Goal: Task Accomplishment & Management: Manage account settings

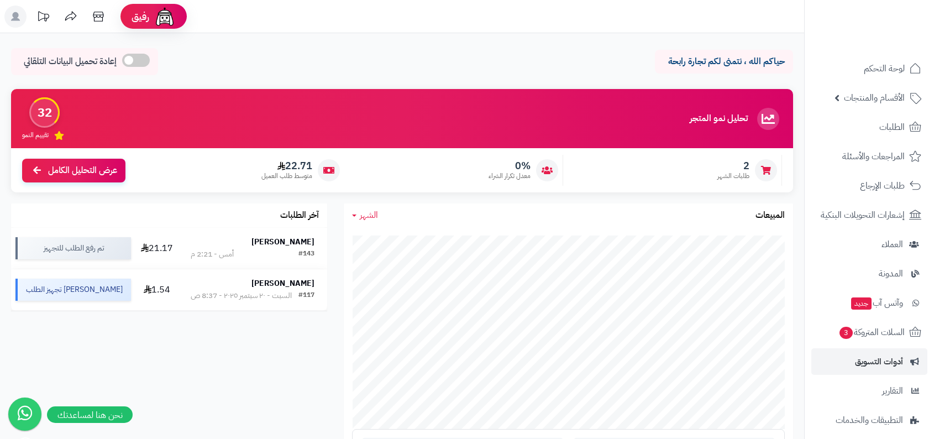
scroll to position [96, 0]
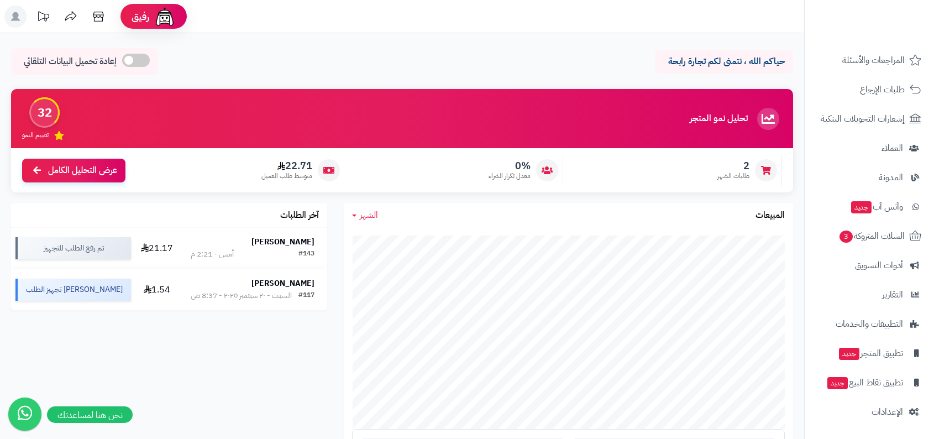
click at [870, 428] on nav "لوحة التحكم الأقسام والمنتجات المنتجات الأقسام الماركات مواصفات المنتجات مواصفا…" at bounding box center [869, 233] width 130 height 439
click at [884, 416] on span "الإعدادات" at bounding box center [886, 411] width 31 height 15
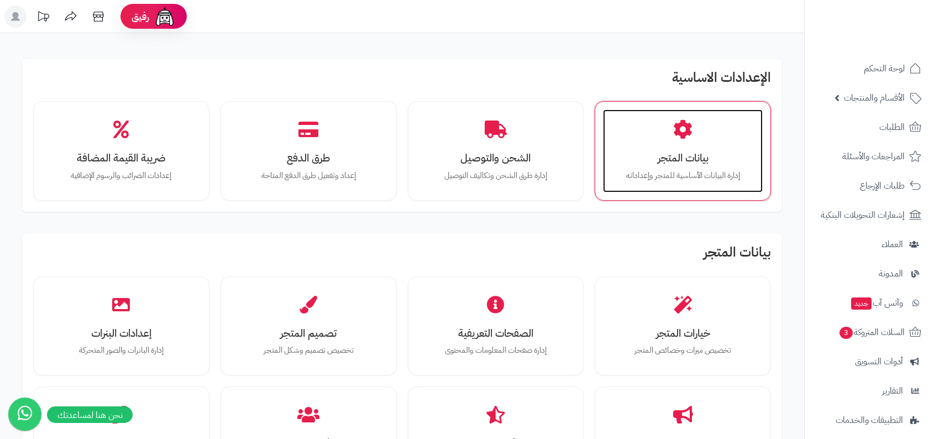
click at [702, 154] on h3 "بيانات المتجر" at bounding box center [683, 158] width 138 height 12
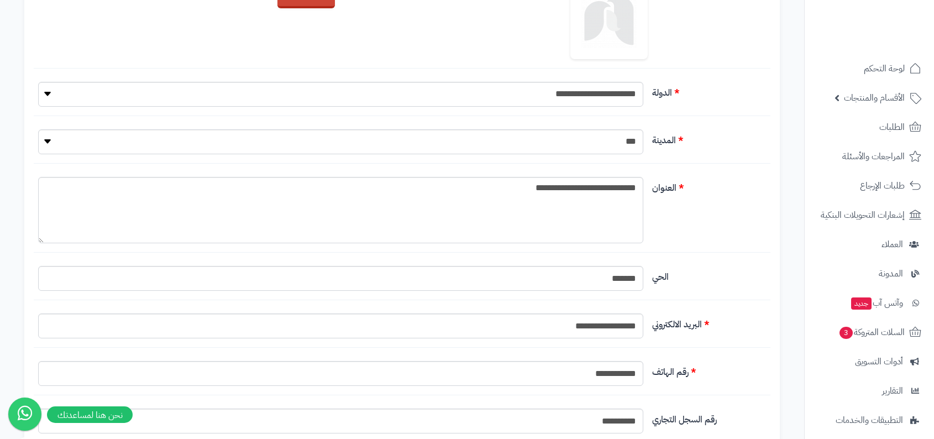
scroll to position [399, 0]
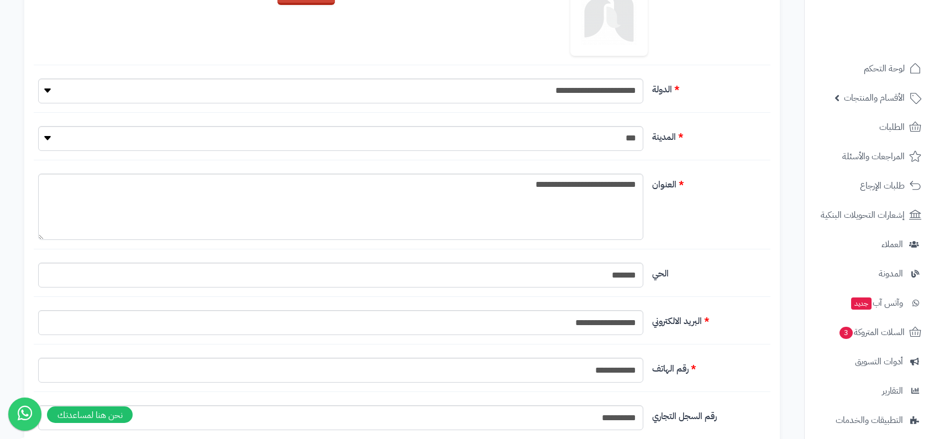
click at [608, 310] on input "**********" at bounding box center [340, 322] width 605 height 25
paste input "**********"
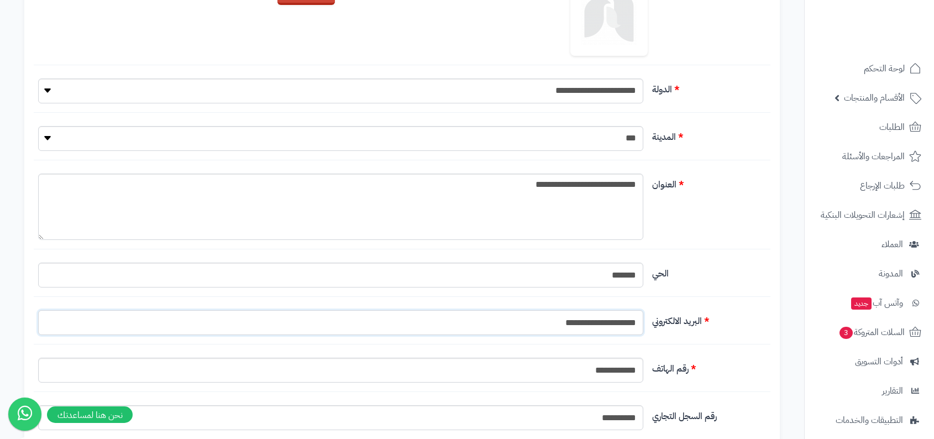
type input "**********"
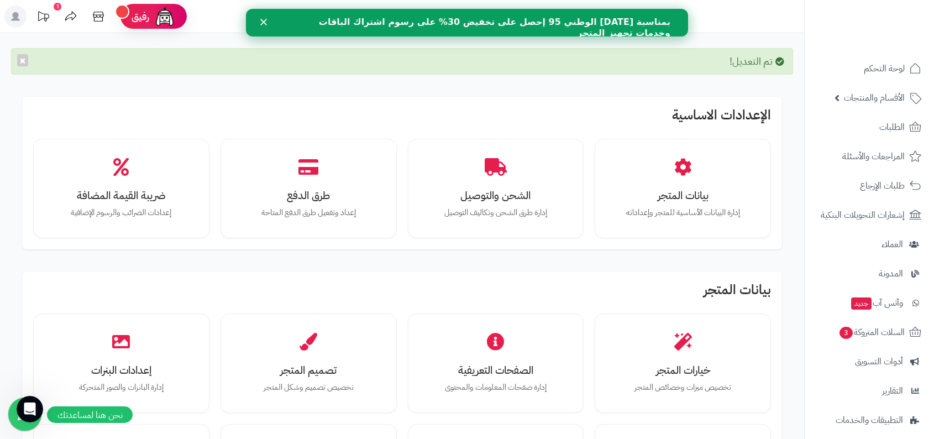
click at [487, 24] on b "بمناسبة اليوم الوطني 95 إحصل على تخفيض 30% على رسوم اشتراك الباقات وخدمات تجهيز…" at bounding box center [494, 28] width 351 height 22
click at [471, 69] on div "تم التعديل! ×" at bounding box center [402, 61] width 782 height 27
click at [30, 410] on icon "فتح برنامج مراسلة Intercom" at bounding box center [28, 407] width 18 height 18
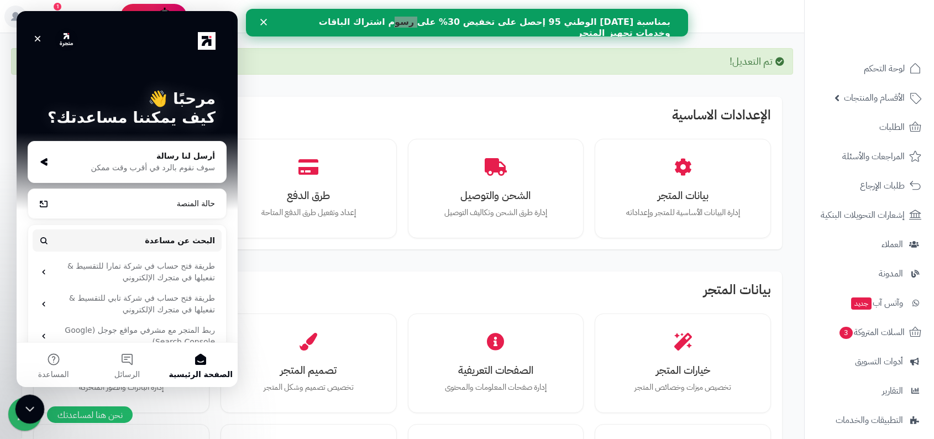
click at [30, 410] on icon "إغلاق برنامج مراسلة Intercom" at bounding box center [28, 407] width 13 height 13
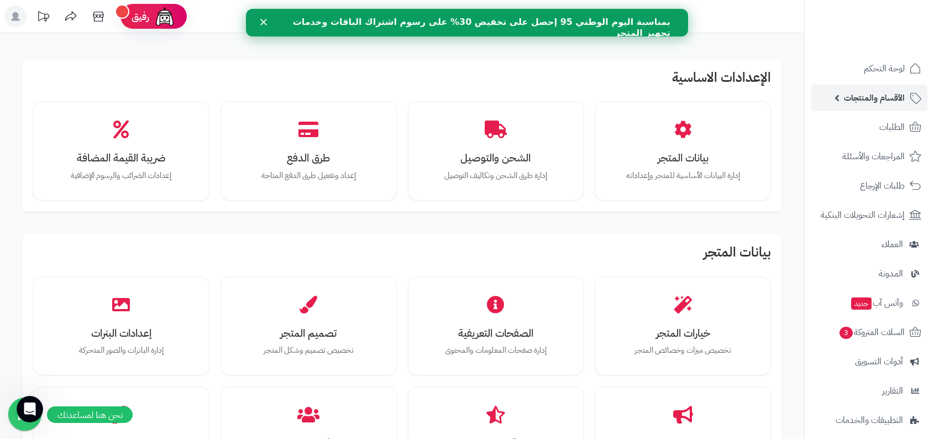
click at [850, 92] on span "الأقسام والمنتجات" at bounding box center [874, 97] width 61 height 15
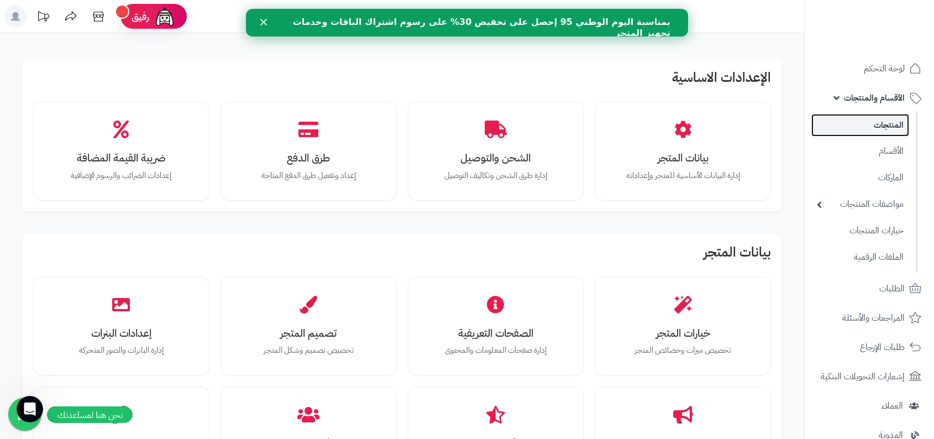
click at [858, 123] on link "المنتجات" at bounding box center [860, 125] width 98 height 23
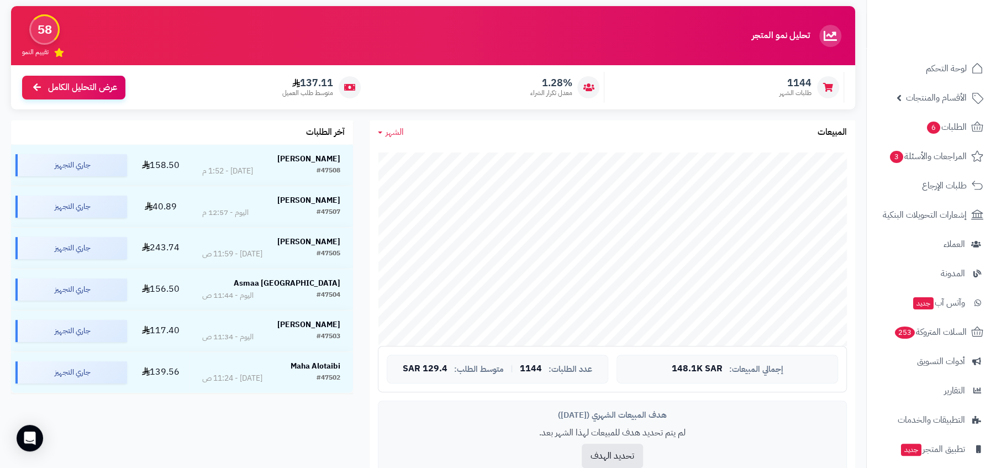
scroll to position [50, 0]
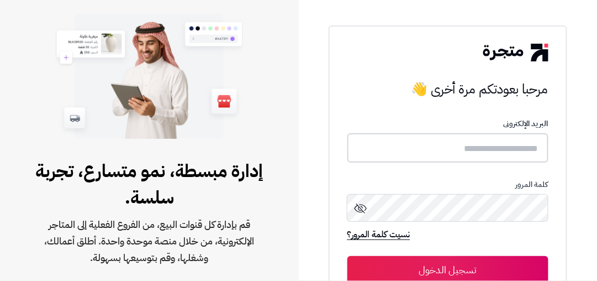
click at [400, 149] on input "text" at bounding box center [448, 147] width 201 height 29
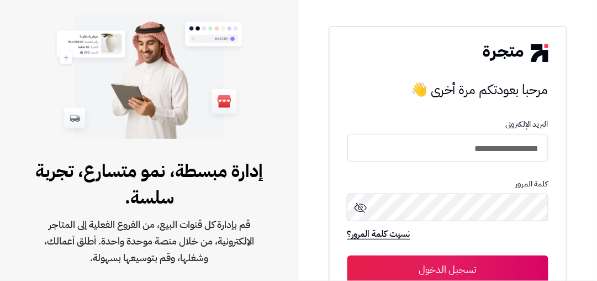
type input "**********"
click at [348, 255] on button "تسجيل الدخول" at bounding box center [448, 269] width 201 height 28
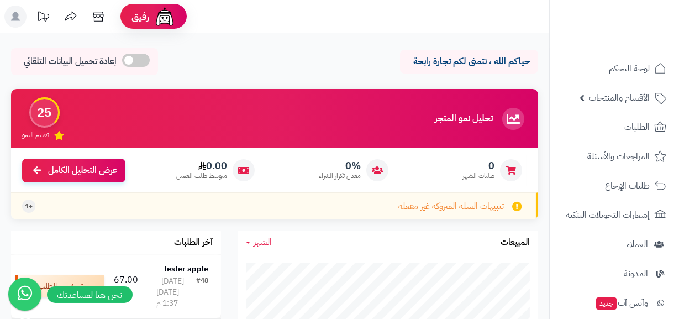
click at [344, 22] on header "رفيق ! الطلبات معالجة مكتمل إرجاع المنتجات العملاء المتواجدون الان 9 عملاء منتظ…" at bounding box center [339, 16] width 679 height 33
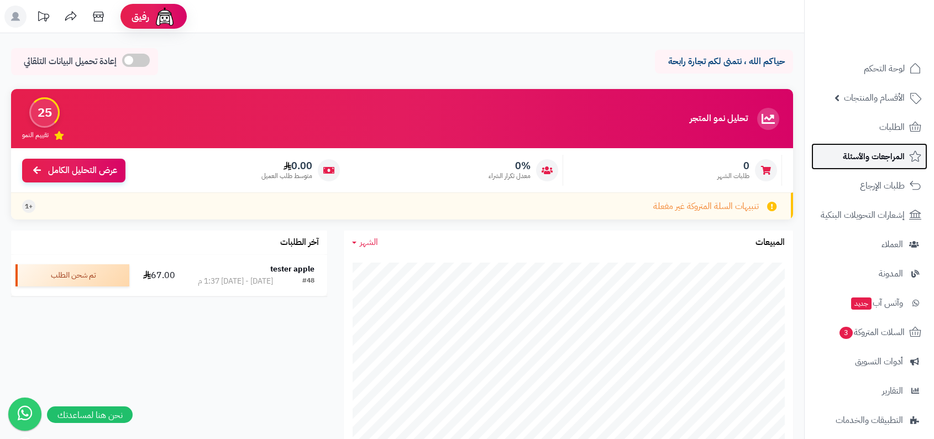
click at [597, 144] on link "المراجعات والأسئلة" at bounding box center [869, 156] width 116 height 27
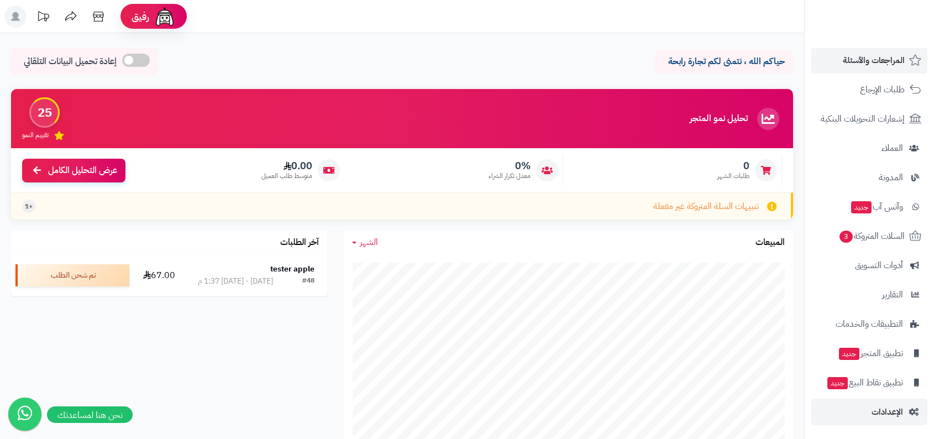
click at [886, 408] on span "الإعدادات" at bounding box center [886, 411] width 31 height 15
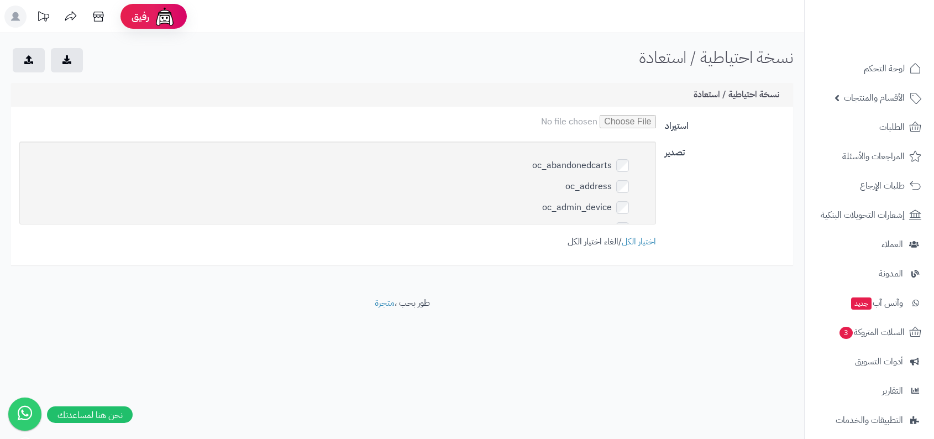
click at [583, 236] on link "الغاء اختيار الكل" at bounding box center [592, 241] width 51 height 13
click at [72, 66] on button "submit" at bounding box center [67, 60] width 32 height 24
click at [598, 233] on div "oc_abandonedcarts oc_address oc_admin_device oc_affiliate oc_affiliate_activity…" at bounding box center [337, 194] width 645 height 107
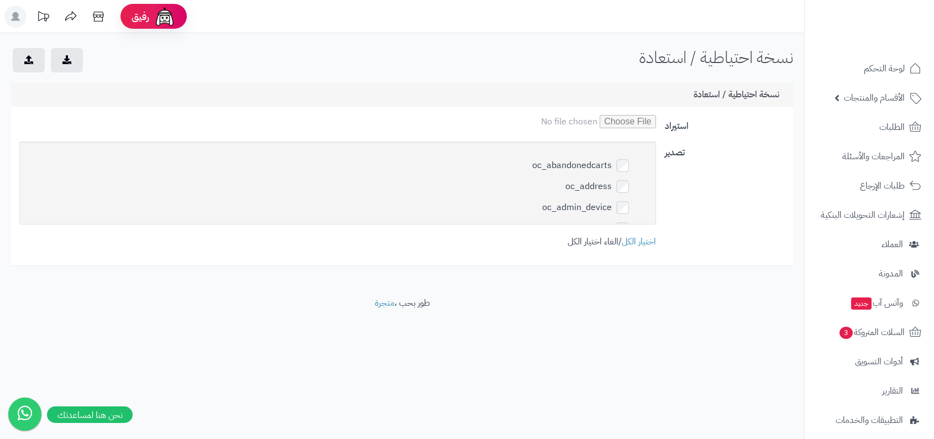
click at [597, 238] on link "الغاء اختيار الكل" at bounding box center [592, 241] width 51 height 13
click at [584, 235] on link "الغاء اختيار الكل" at bounding box center [592, 241] width 51 height 13
click at [50, 55] on div at bounding box center [47, 60] width 73 height 24
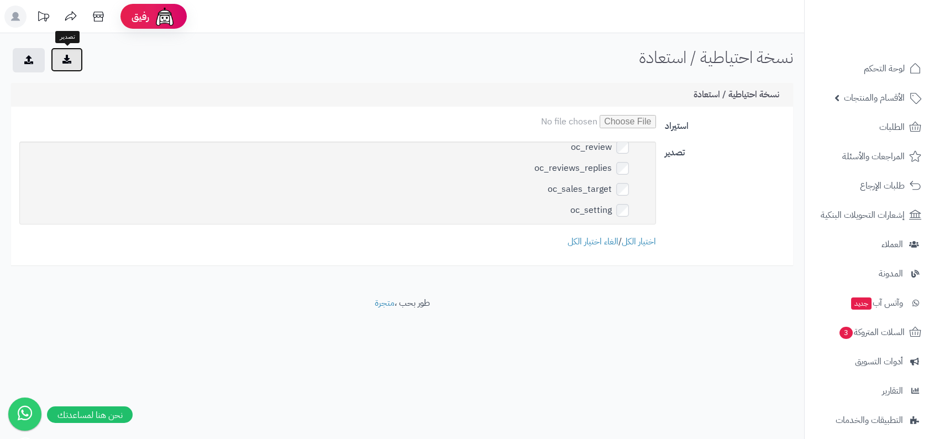
click at [80, 57] on button "submit" at bounding box center [67, 60] width 32 height 24
click at [509, 85] on div "نسخة احتياطية / استعادة" at bounding box center [402, 95] width 782 height 24
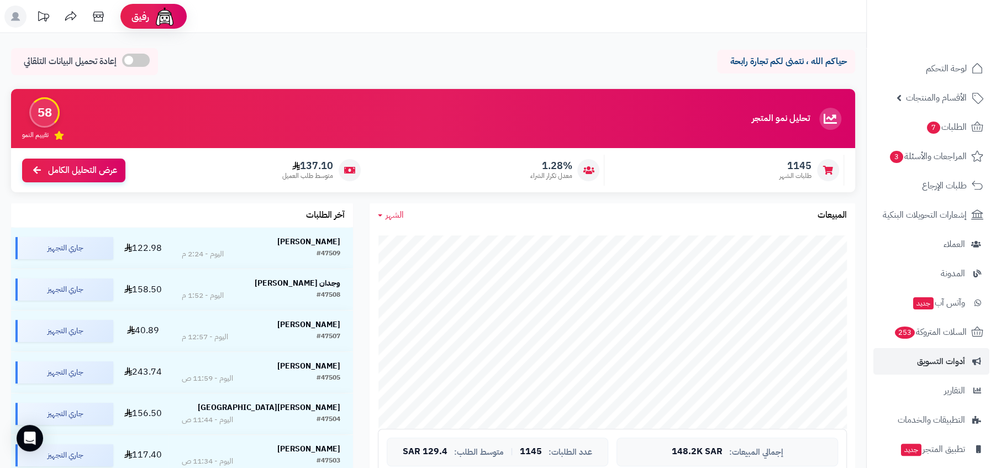
scroll to position [67, 0]
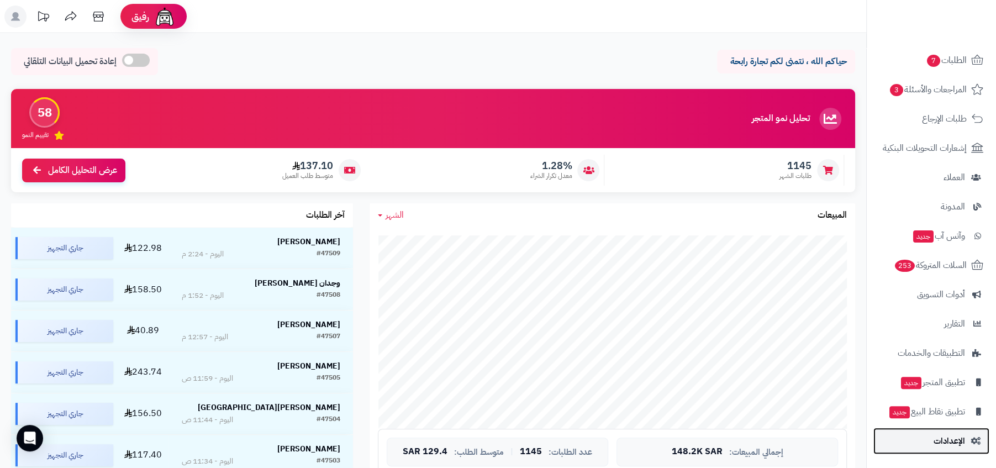
click at [939, 434] on span "الإعدادات" at bounding box center [949, 440] width 31 height 15
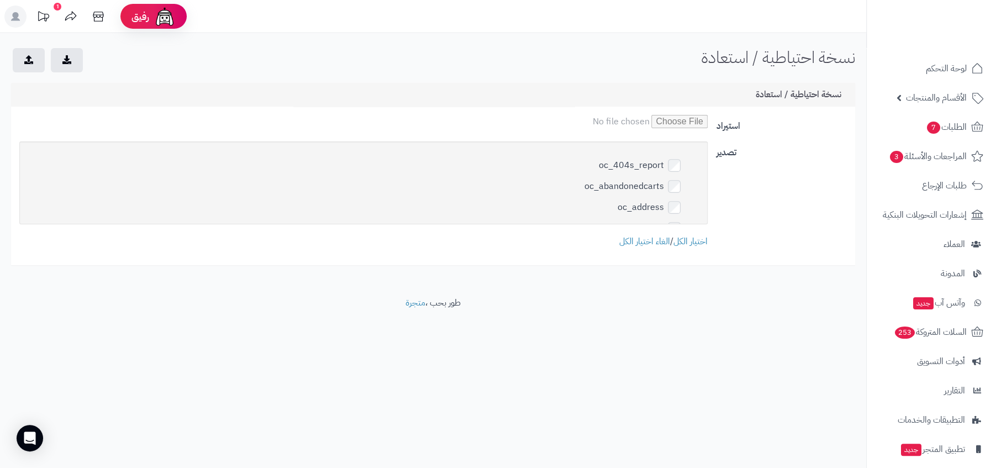
click at [630, 234] on div "oc_404s_report oc_abandonedcarts oc_address oc_admin_device oc_affiliate oc_aff…" at bounding box center [363, 194] width 697 height 107
click at [645, 244] on link "الغاء اختيار الكل" at bounding box center [644, 241] width 51 height 13
click at [664, 228] on label "oc_blogsubscribe" at bounding box center [645, 236] width 102 height 16
click at [651, 246] on link "الغاء اختيار الكل" at bounding box center [644, 241] width 51 height 13
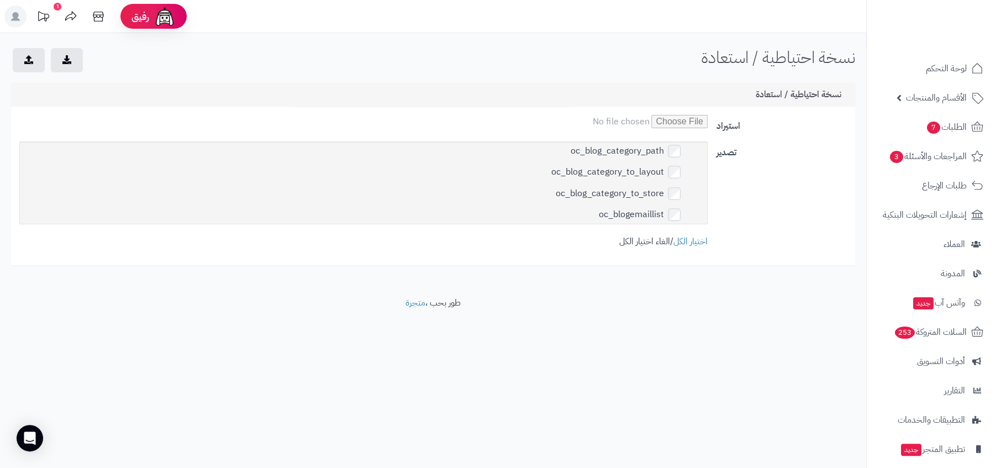
scroll to position [4584, 0]
click at [59, 64] on button "submit" at bounding box center [67, 60] width 32 height 24
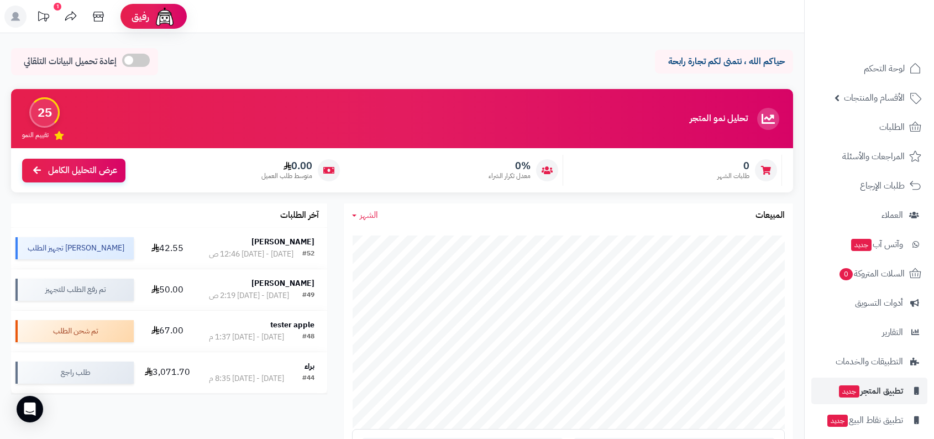
scroll to position [38, 0]
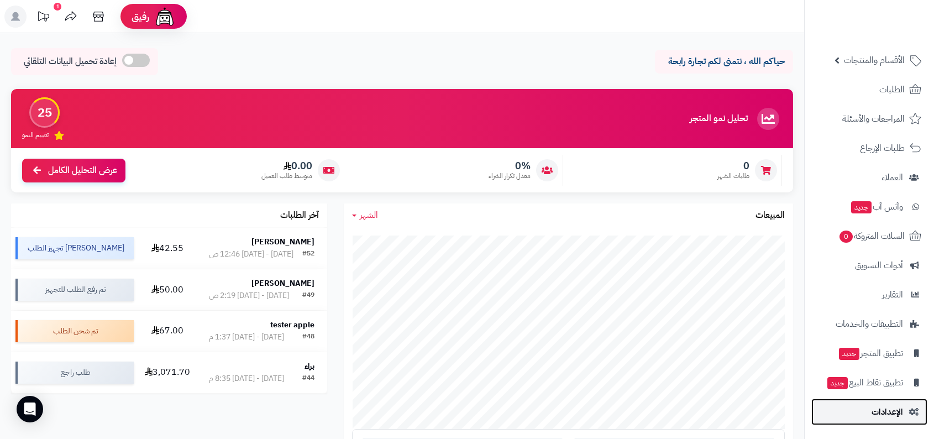
click at [884, 408] on span "الإعدادات" at bounding box center [886, 411] width 31 height 15
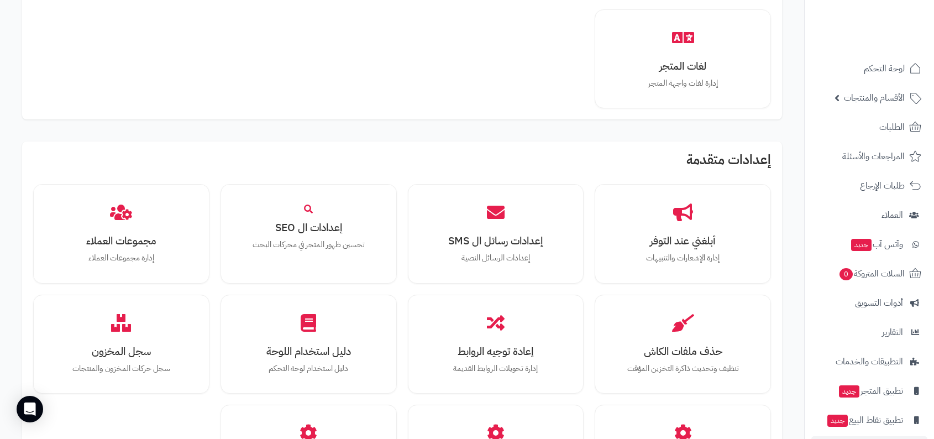
scroll to position [968, 0]
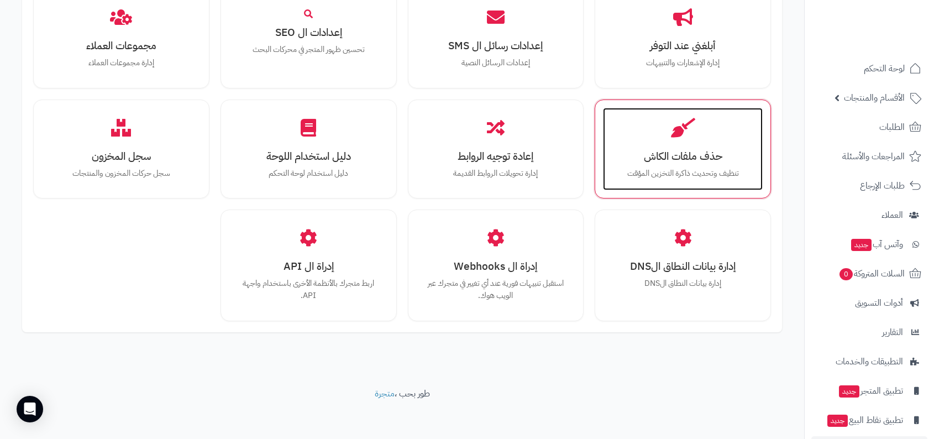
click at [696, 141] on div "حذف ملفات الكاش تنظيف وتحديث ذاكرة التخزين المؤقت" at bounding box center [683, 149] width 160 height 83
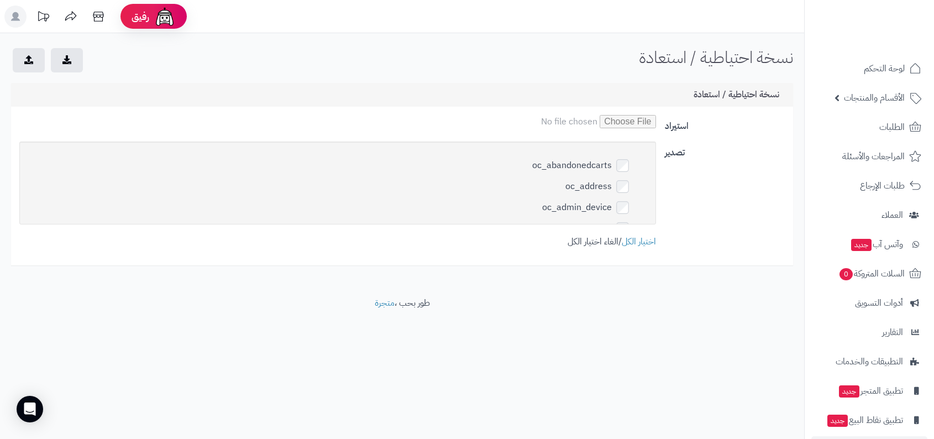
click at [592, 245] on link "الغاء اختيار الكل" at bounding box center [592, 241] width 51 height 13
click at [71, 72] on div at bounding box center [47, 60] width 73 height 24
click at [77, 65] on button "submit" at bounding box center [67, 60] width 32 height 24
click at [586, 250] on div "تصدير oc_abandonedcarts oc_address oc_admin_device oc_affiliate oc_affiliate_ac…" at bounding box center [402, 198] width 774 height 115
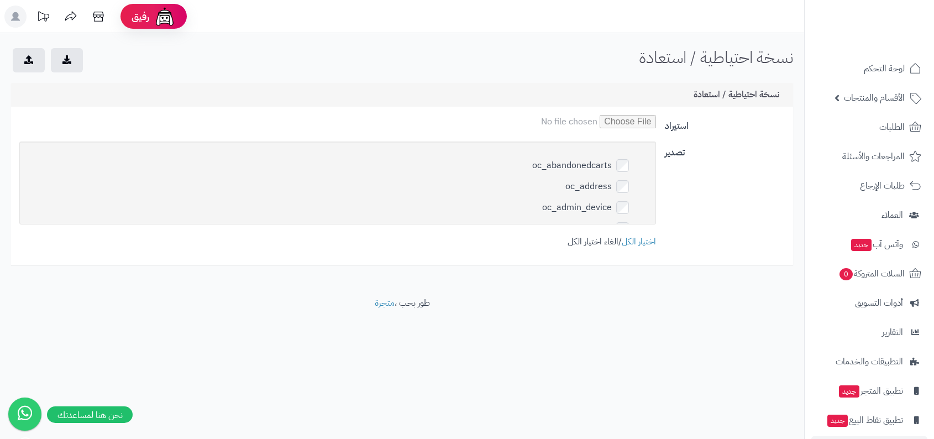
click at [593, 243] on link "الغاء اختيار الكل" at bounding box center [592, 241] width 51 height 13
click at [60, 56] on button "submit" at bounding box center [67, 60] width 32 height 24
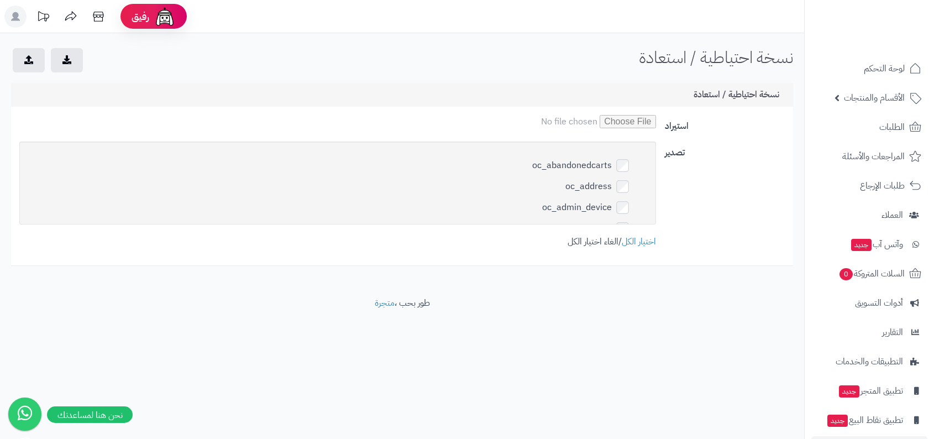
click at [588, 244] on link "الغاء اختيار الكل" at bounding box center [592, 241] width 51 height 13
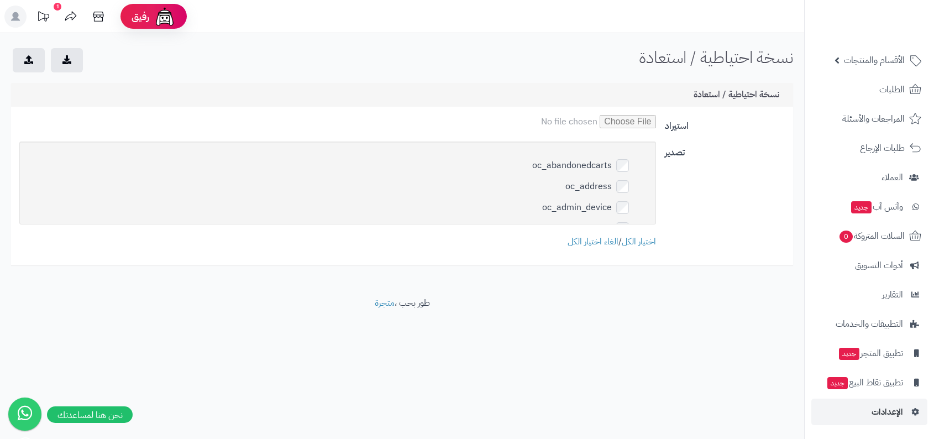
click at [877, 399] on link "الإعدادات" at bounding box center [869, 411] width 116 height 27
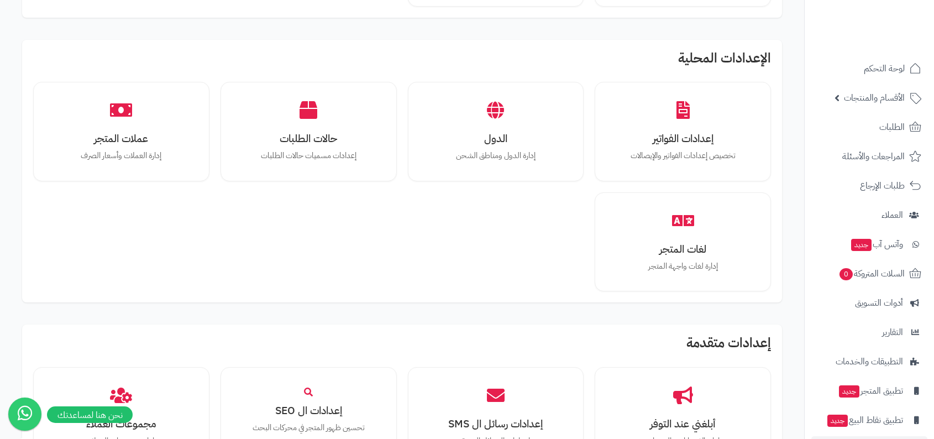
scroll to position [968, 0]
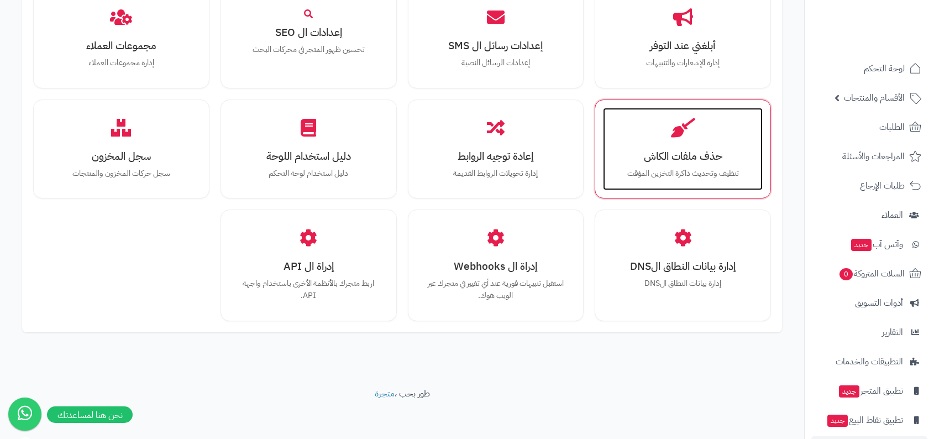
click at [723, 167] on p "تنظيف وتحديث ذاكرة التخزين المؤقت" at bounding box center [683, 173] width 138 height 12
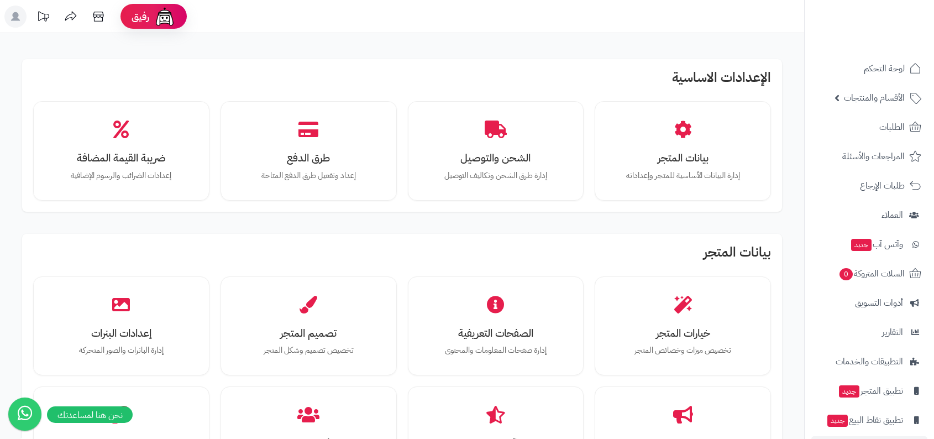
scroll to position [968, 0]
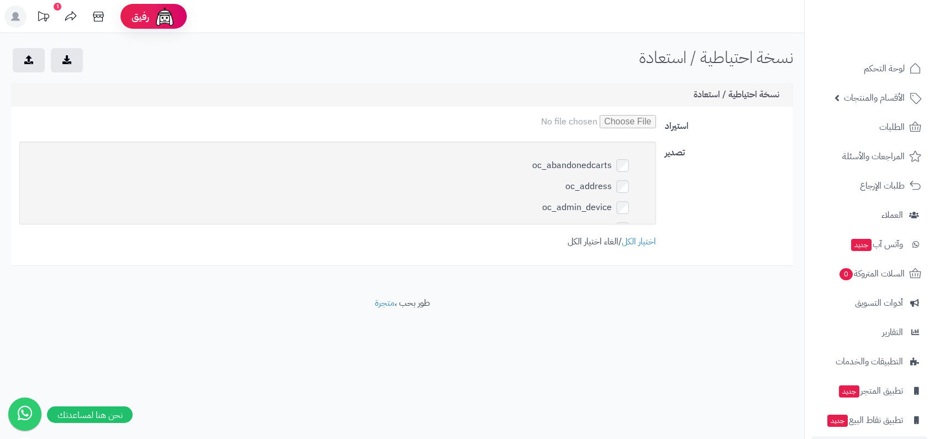
click at [595, 242] on link "الغاء اختيار الكل" at bounding box center [592, 241] width 51 height 13
click at [74, 61] on button "submit" at bounding box center [67, 60] width 32 height 24
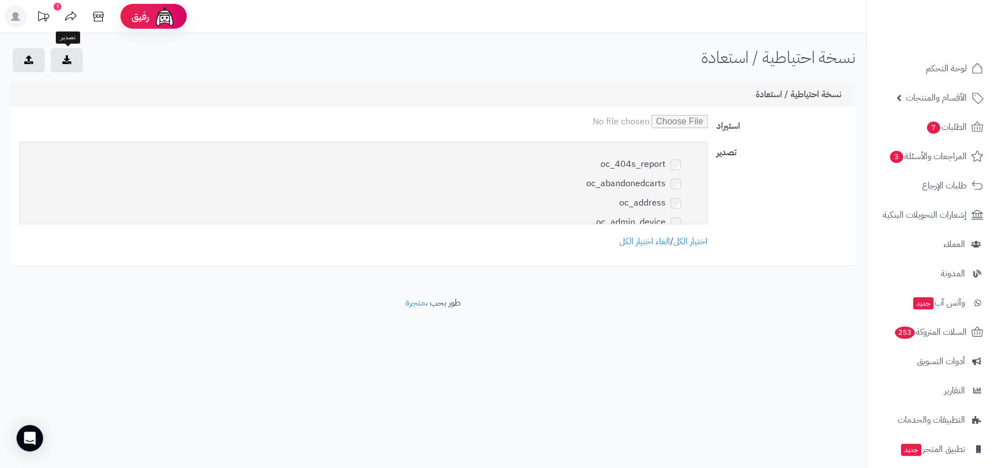
scroll to position [4584, 0]
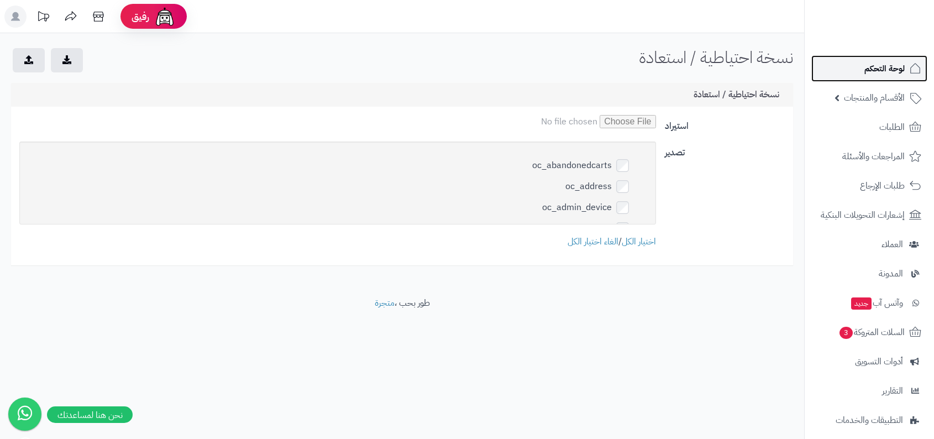
click at [849, 74] on link "لوحة التحكم" at bounding box center [869, 68] width 116 height 27
